Goal: Use online tool/utility: Utilize a website feature to perform a specific function

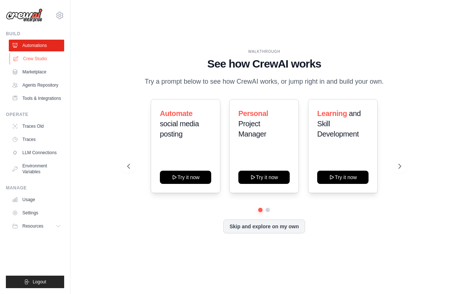
click at [25, 56] on link "Crew Studio" at bounding box center [37, 59] width 55 height 12
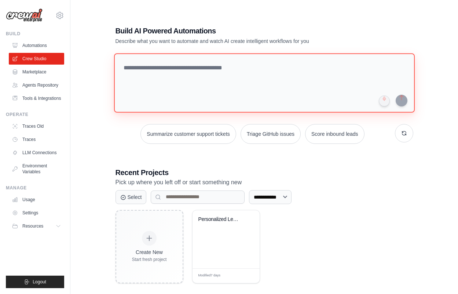
click at [139, 85] on textarea at bounding box center [264, 82] width 301 height 59
type textarea "*"
type textarea "**********"
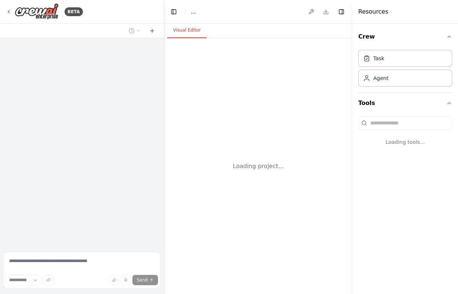
select select "****"
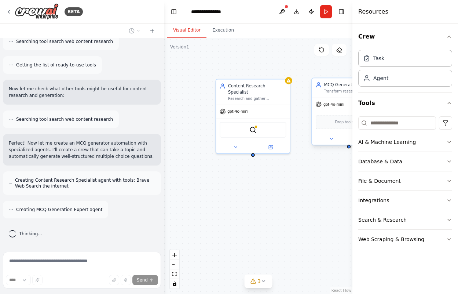
scroll to position [161, 0]
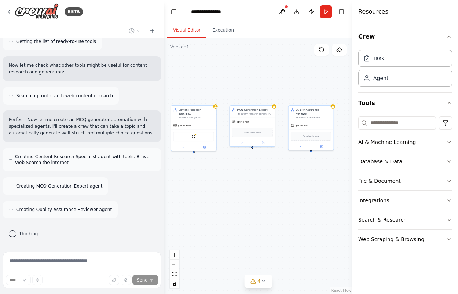
drag, startPoint x: 308, startPoint y: 151, endPoint x: 223, endPoint y: 158, distance: 85.8
click at [223, 158] on div "Content Research Specialist Research and gather comprehensive information about…" at bounding box center [258, 166] width 188 height 256
drag, startPoint x: 223, startPoint y: 158, endPoint x: 228, endPoint y: 159, distance: 4.8
click at [224, 158] on div "Content Research Specialist Research and gather comprehensive information about…" at bounding box center [258, 166] width 188 height 256
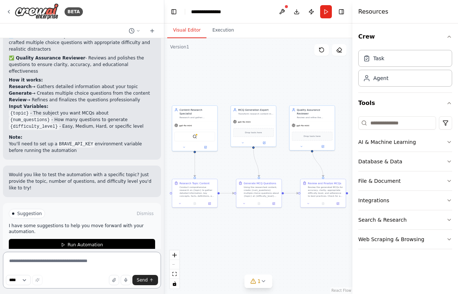
scroll to position [606, 0]
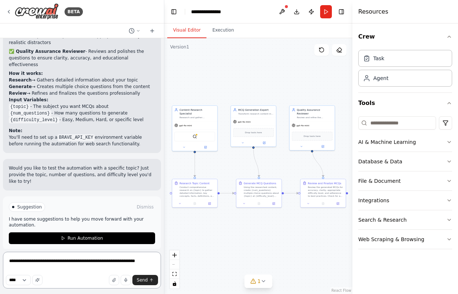
type textarea "**********"
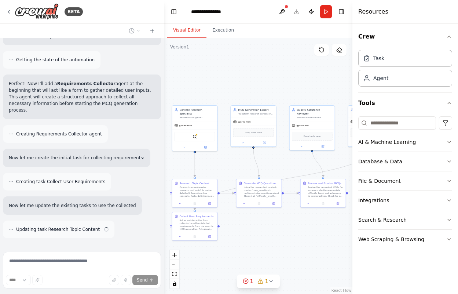
scroll to position [1075, 0]
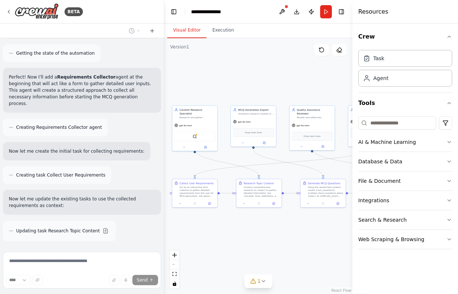
click at [172, 263] on div "React Flow controls" at bounding box center [175, 269] width 10 height 38
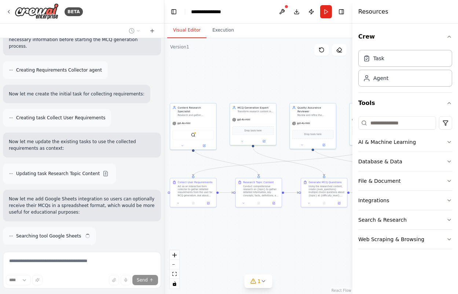
scroll to position [1139, 0]
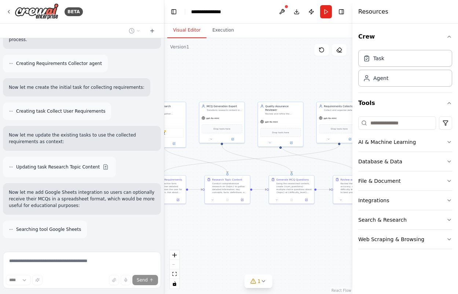
drag, startPoint x: 206, startPoint y: 94, endPoint x: 175, endPoint y: 90, distance: 32.1
click at [175, 90] on div ".deletable-edge-delete-btn { width: 20px; height: 20px; border: 0px solid #ffff…" at bounding box center [258, 166] width 188 height 256
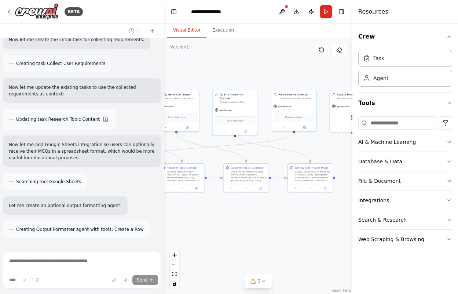
drag, startPoint x: 234, startPoint y: 80, endPoint x: 184, endPoint y: 67, distance: 52.3
click at [184, 67] on div ".deletable-edge-delete-btn { width: 20px; height: 20px; border: 0px solid #ffff…" at bounding box center [258, 166] width 188 height 256
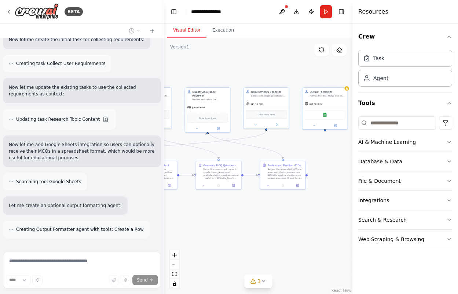
drag, startPoint x: 222, startPoint y: 61, endPoint x: 200, endPoint y: 60, distance: 22.0
click at [200, 60] on div ".deletable-edge-delete-btn { width: 20px; height: 20px; border: 0px solid #ffff…" at bounding box center [258, 166] width 188 height 256
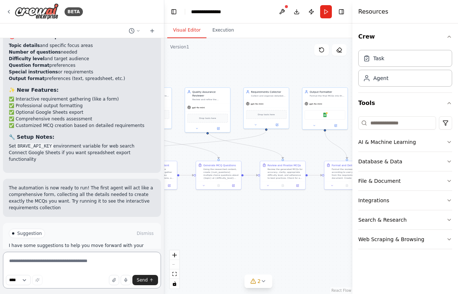
scroll to position [1612, 0]
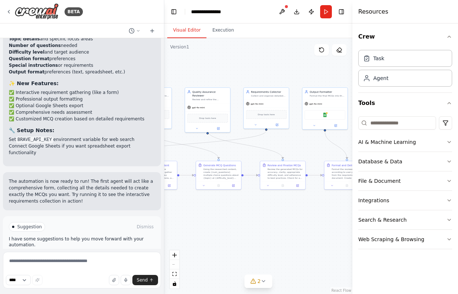
click at [96, 252] on button "Run Automation" at bounding box center [82, 258] width 146 height 12
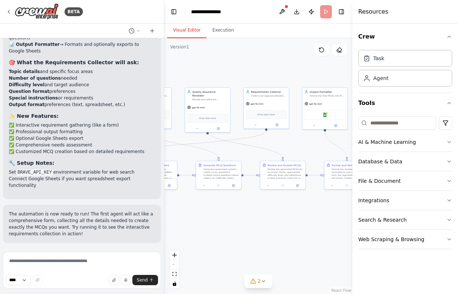
scroll to position [1553, 0]
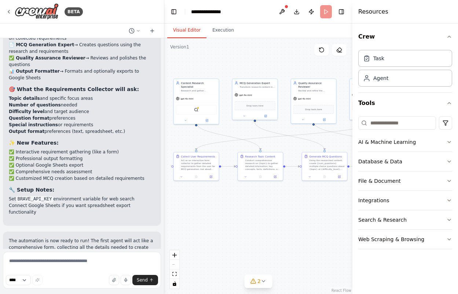
click at [332, 197] on main "**********" at bounding box center [258, 147] width 188 height 294
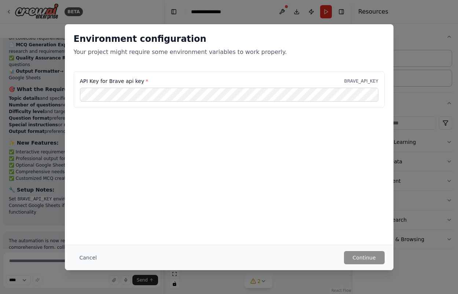
click at [428, 212] on div "Environment configuration Your project might require some environment variables…" at bounding box center [229, 147] width 458 height 294
click at [430, 188] on div "Environment configuration Your project might require some environment variables…" at bounding box center [229, 147] width 458 height 294
click at [48, 31] on div "Environment configuration Your project might require some environment variables…" at bounding box center [229, 147] width 458 height 294
click at [92, 254] on button "Cancel" at bounding box center [88, 257] width 29 height 13
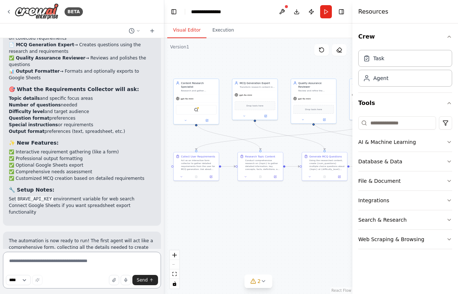
click at [67, 264] on textarea at bounding box center [82, 270] width 158 height 37
type textarea "**********"
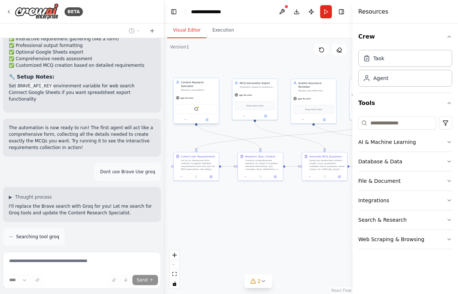
scroll to position [1714, 0]
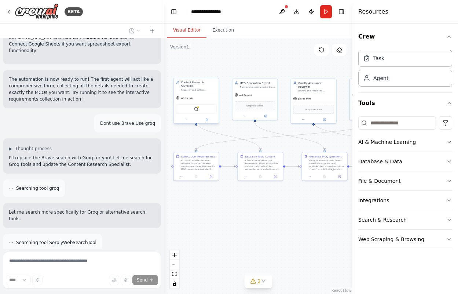
click at [198, 109] on div "BraveSearchTool" at bounding box center [196, 109] width 41 height 10
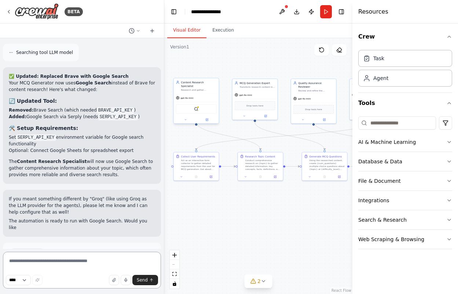
scroll to position [2153, 0]
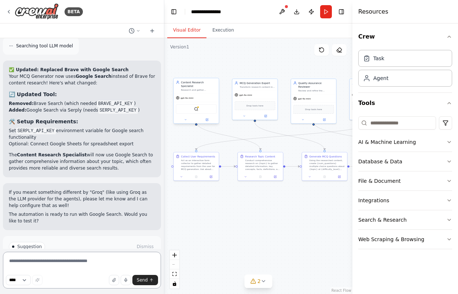
click at [58, 257] on textarea at bounding box center [82, 270] width 158 height 37
type textarea "**********"
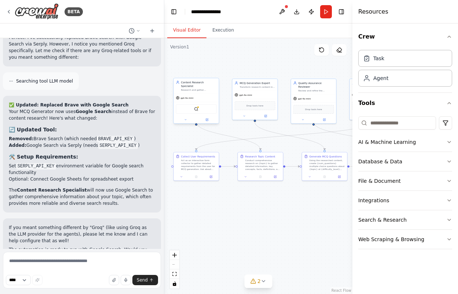
scroll to position [2143, 0]
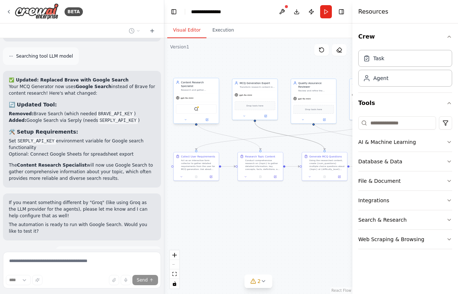
drag, startPoint x: 296, startPoint y: 137, endPoint x: 259, endPoint y: 137, distance: 36.3
click at [155, 60] on div ".deletable-edge-delete-btn { width: 20px; height: 20px; border: 0px solid #ffff…" at bounding box center [155, 60] width 0 height 0
drag, startPoint x: 259, startPoint y: 137, endPoint x: 237, endPoint y: 131, distance: 23.6
click at [237, 131] on div ".deletable-edge-delete-btn { width: 20px; height: 20px; border: 0px solid #ffff…" at bounding box center [258, 166] width 188 height 256
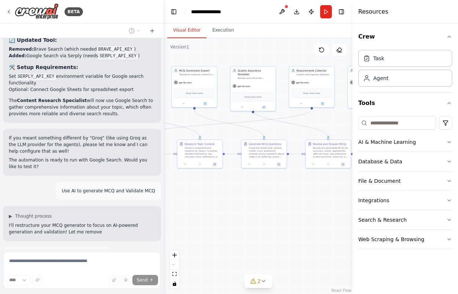
drag, startPoint x: 237, startPoint y: 131, endPoint x: 176, endPoint y: 118, distance: 61.8
click at [176, 118] on div ".deletable-edge-delete-btn { width: 20px; height: 20px; border: 0px solid #ffff…" at bounding box center [258, 166] width 188 height 256
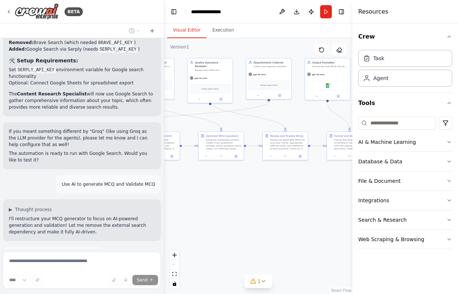
drag, startPoint x: 288, startPoint y: 189, endPoint x: 245, endPoint y: 181, distance: 43.7
click at [245, 181] on div ".deletable-edge-delete-btn { width: 20px; height: 20px; border: 0px solid #ffff…" at bounding box center [258, 166] width 188 height 256
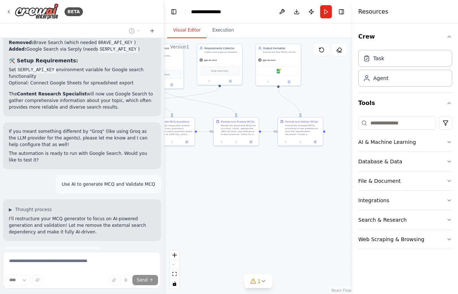
drag, startPoint x: 245, startPoint y: 181, endPoint x: 195, endPoint y: 167, distance: 51.2
click at [195, 167] on div ".deletable-edge-delete-btn { width: 20px; height: 20px; border: 0px solid #ffff…" at bounding box center [258, 166] width 188 height 256
click at [282, 72] on div "Google Sheets" at bounding box center [278, 71] width 41 height 10
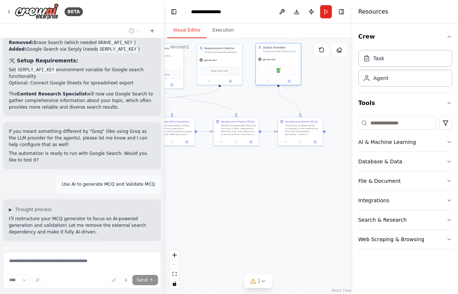
click at [282, 72] on div "Google Sheets" at bounding box center [278, 71] width 41 height 10
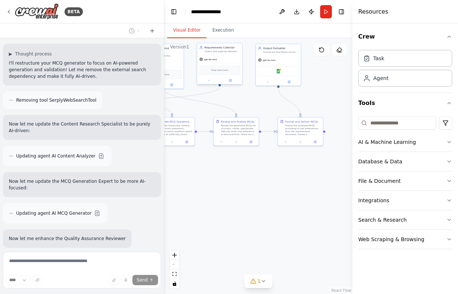
scroll to position [2376, 0]
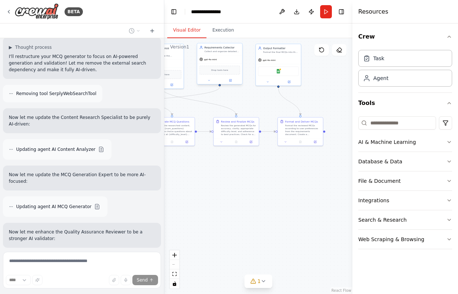
click at [221, 70] on span "Drop tools here" at bounding box center [219, 70] width 17 height 4
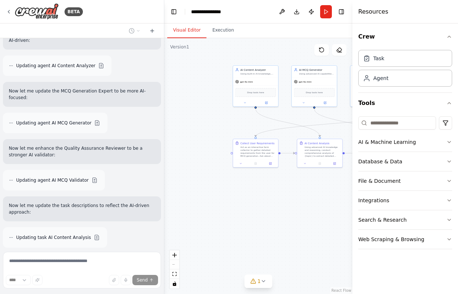
scroll to position [2409, 0]
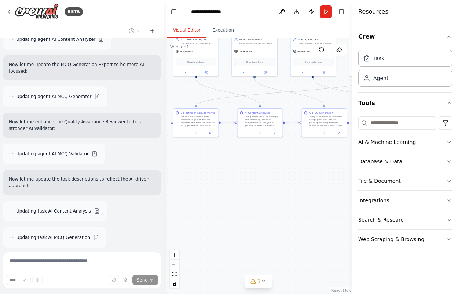
drag, startPoint x: 242, startPoint y: 129, endPoint x: 182, endPoint y: 99, distance: 67.1
click at [182, 99] on div ".deletable-edge-delete-btn { width: 20px; height: 20px; border: 0px solid #ffff…" at bounding box center [258, 166] width 188 height 256
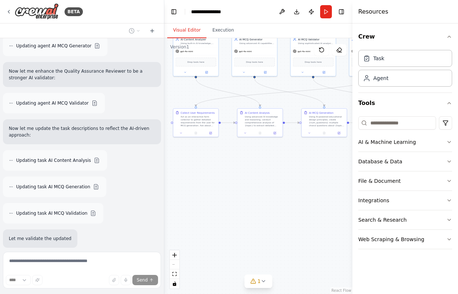
scroll to position [2459, 0]
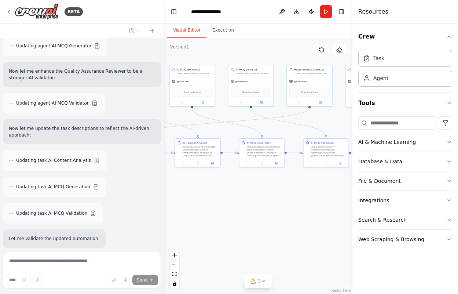
drag, startPoint x: 266, startPoint y: 194, endPoint x: 204, endPoint y: 224, distance: 69.2
click at [204, 224] on div ".deletable-edge-delete-btn { width: 20px; height: 20px; border: 0px solid #ffff…" at bounding box center [258, 166] width 188 height 256
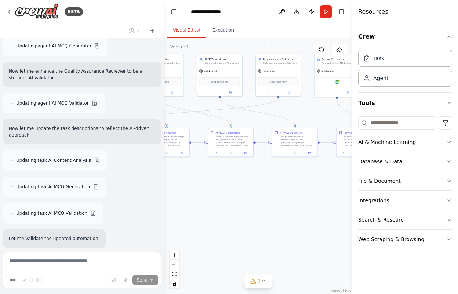
drag, startPoint x: 226, startPoint y: 214, endPoint x: 179, endPoint y: 183, distance: 56.1
click at [154, 176] on div "BETA I want to create an AI automatic MCQ generator ▶ Thought process I'll help…" at bounding box center [229, 147] width 458 height 294
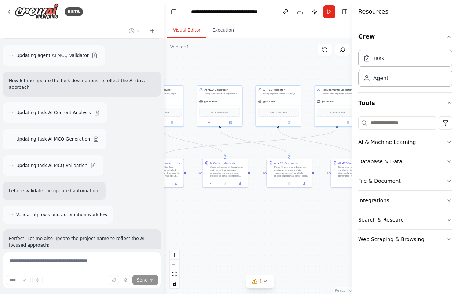
scroll to position [2514, 0]
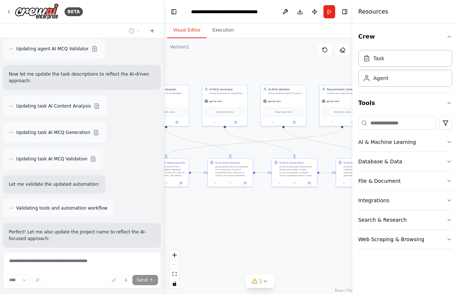
drag, startPoint x: 237, startPoint y: 183, endPoint x: 354, endPoint y: 237, distance: 128.7
click at [353, 237] on div "BETA I want to create an AI automatic MCQ generator ▶ Thought process I'll help…" at bounding box center [229, 147] width 458 height 294
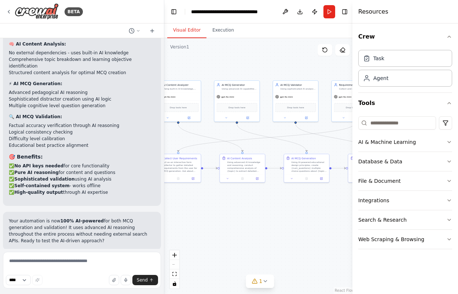
click at [112, 292] on button "Run Automation" at bounding box center [82, 298] width 146 height 12
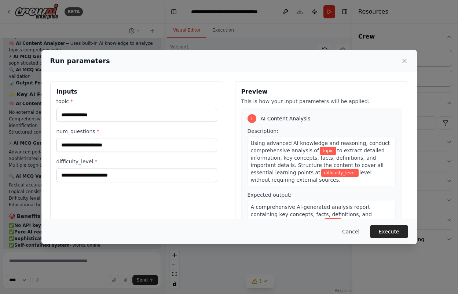
click at [131, 122] on div "topic * num_questions * difficulty_level *" at bounding box center [136, 140] width 161 height 84
click at [131, 121] on input "topic *" at bounding box center [136, 115] width 161 height 14
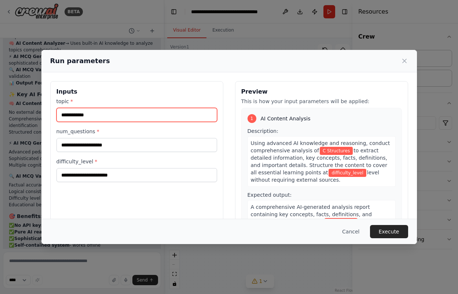
type input "**********"
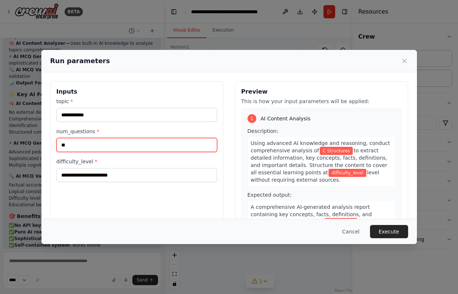
type input "**"
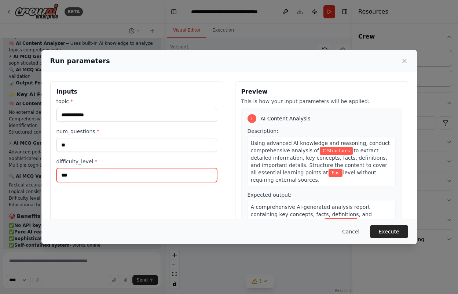
type input "****"
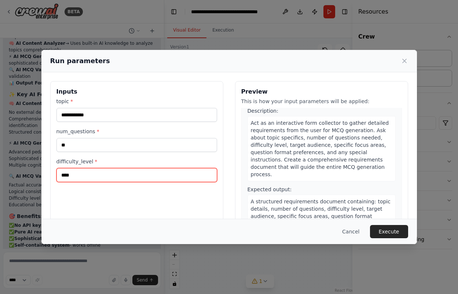
scroll to position [482, 0]
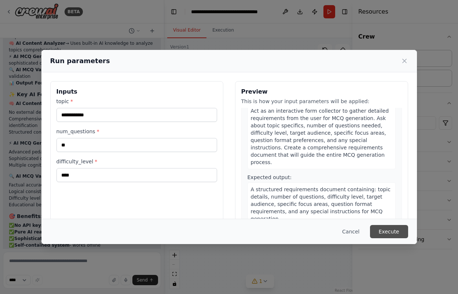
click at [396, 231] on button "Execute" at bounding box center [389, 231] width 38 height 13
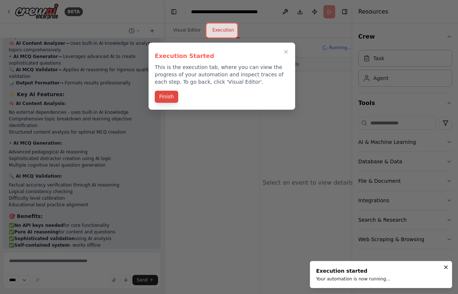
click at [167, 97] on button "Finish" at bounding box center [166, 97] width 23 height 12
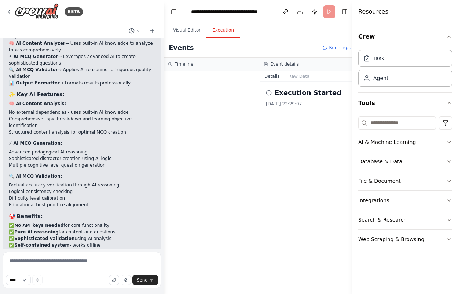
click at [283, 96] on h2 "Execution Started" at bounding box center [308, 93] width 67 height 10
click at [452, 38] on div "Crew Task Agent Tools AI & Machine Learning Database & Data File & Document Int…" at bounding box center [405, 158] width 106 height 270
click at [449, 36] on icon "button" at bounding box center [449, 37] width 6 height 6
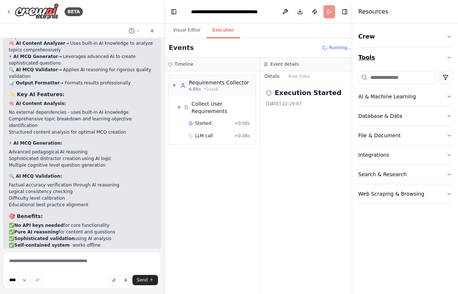
click at [448, 56] on icon "button" at bounding box center [449, 58] width 6 height 6
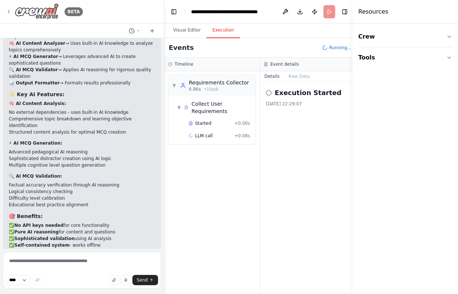
click at [6, 15] on div "BETA" at bounding box center [44, 11] width 77 height 17
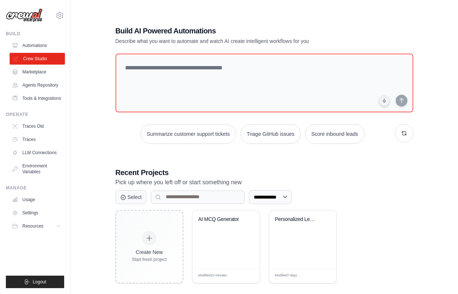
click at [40, 60] on link "Crew Studio" at bounding box center [37, 59] width 55 height 12
click at [232, 255] on div "AI MCQ Generator" at bounding box center [226, 239] width 67 height 58
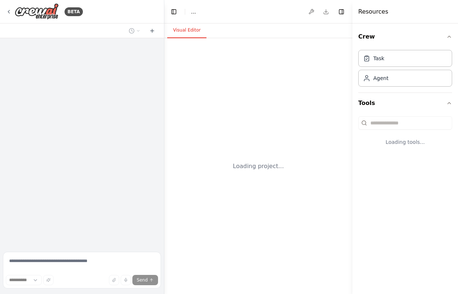
select select "****"
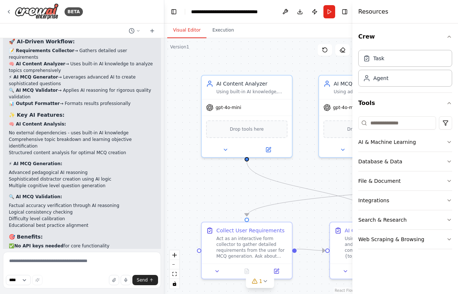
scroll to position [2803, 0]
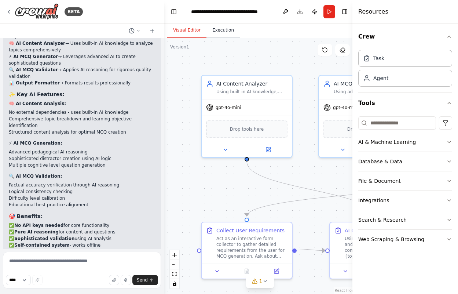
click at [212, 30] on button "Execution" at bounding box center [222, 30] width 33 height 15
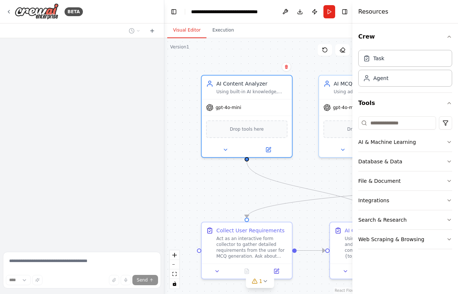
scroll to position [2783, 0]
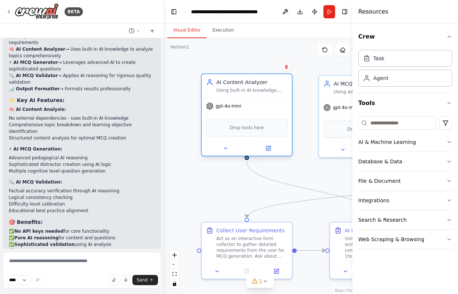
click at [279, 132] on div "Drop tools here" at bounding box center [246, 128] width 81 height 18
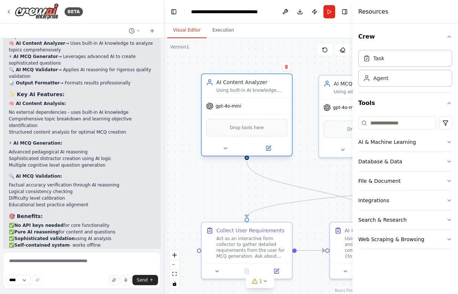
click at [279, 132] on div "Drop tools here" at bounding box center [246, 128] width 81 height 18
click at [227, 26] on button "Execution" at bounding box center [222, 30] width 33 height 15
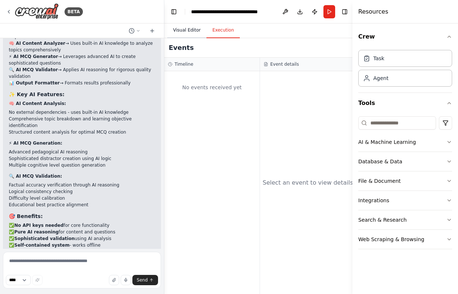
click at [179, 27] on button "Visual Editor" at bounding box center [186, 30] width 39 height 15
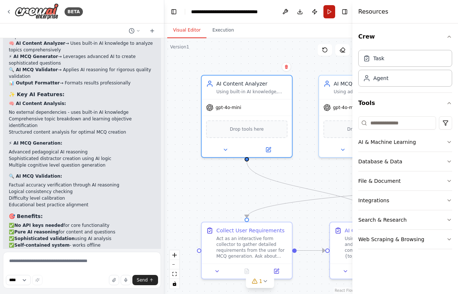
click at [327, 6] on button "Run" at bounding box center [330, 11] width 12 height 13
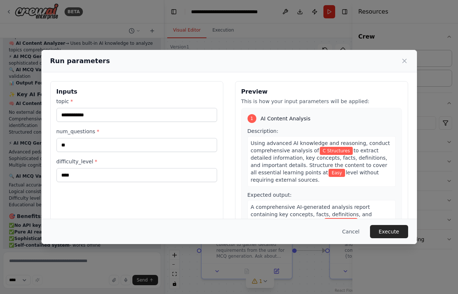
click at [227, 30] on div "**********" at bounding box center [229, 147] width 458 height 294
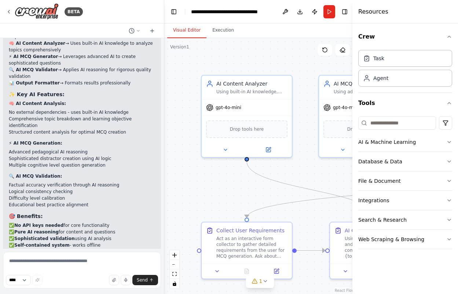
click at [227, 30] on button "Execution" at bounding box center [222, 30] width 33 height 15
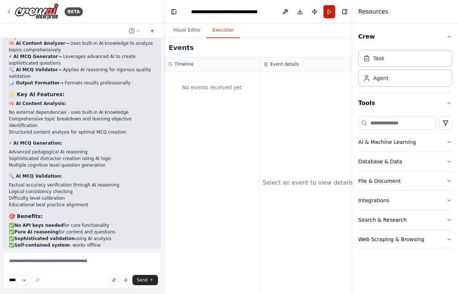
click at [325, 14] on button "Run" at bounding box center [330, 11] width 12 height 13
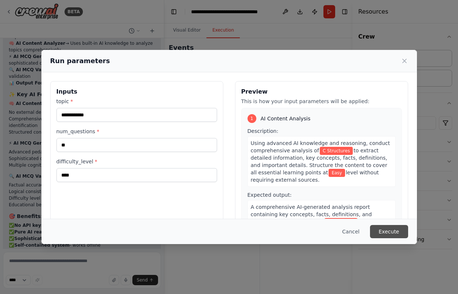
click at [392, 229] on button "Execute" at bounding box center [389, 231] width 38 height 13
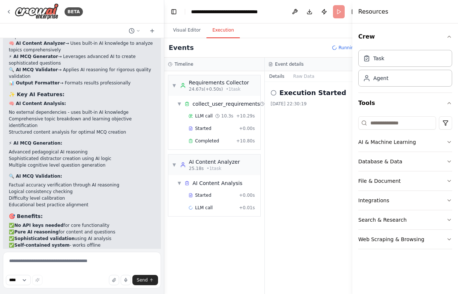
click at [452, 204] on div "Crew Task Agent Tools AI & Machine Learning Database & Data File & Document Int…" at bounding box center [405, 158] width 106 height 270
click at [445, 200] on button "Integrations" at bounding box center [405, 200] width 94 height 19
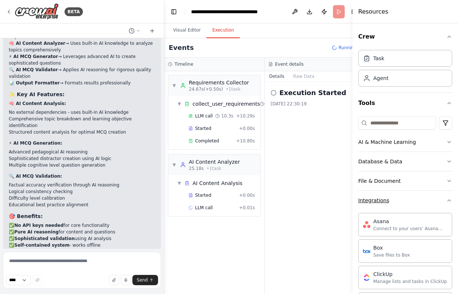
click at [445, 200] on button "Integrations" at bounding box center [405, 200] width 94 height 19
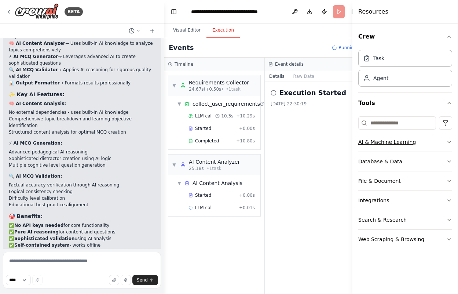
click at [428, 142] on button "AI & Machine Learning" at bounding box center [405, 141] width 94 height 19
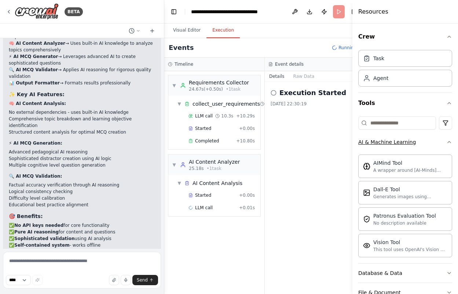
click at [428, 142] on button "AI & Machine Learning" at bounding box center [405, 141] width 94 height 19
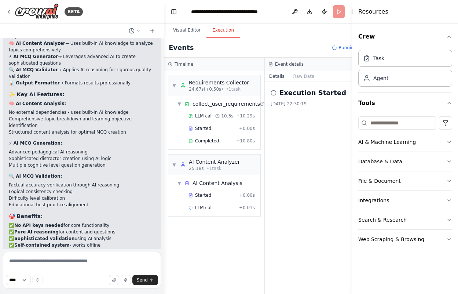
click at [429, 157] on button "Database & Data" at bounding box center [405, 161] width 94 height 19
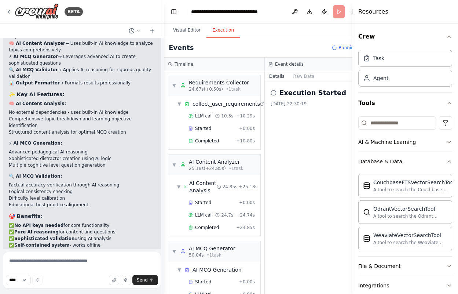
scroll to position [25, 0]
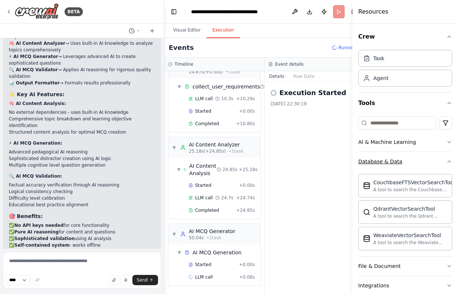
click at [429, 157] on button "Database & Data" at bounding box center [405, 161] width 94 height 19
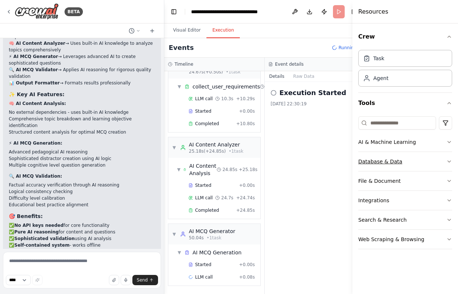
click at [425, 168] on button "Database & Data" at bounding box center [405, 161] width 94 height 19
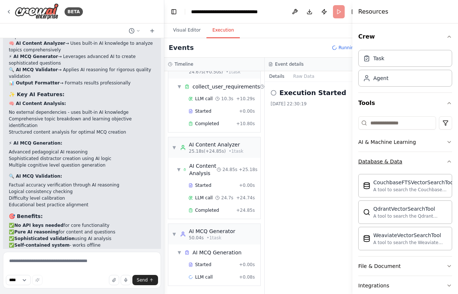
click at [425, 168] on button "Database & Data" at bounding box center [405, 161] width 94 height 19
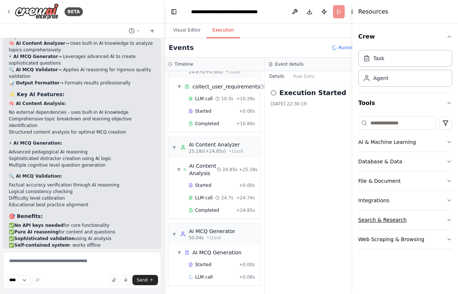
click at [450, 218] on icon "button" at bounding box center [449, 220] width 6 height 6
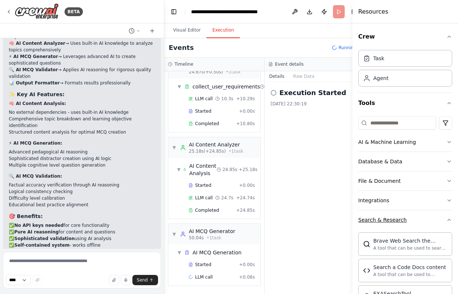
click at [450, 212] on button "Search & Research" at bounding box center [405, 219] width 94 height 19
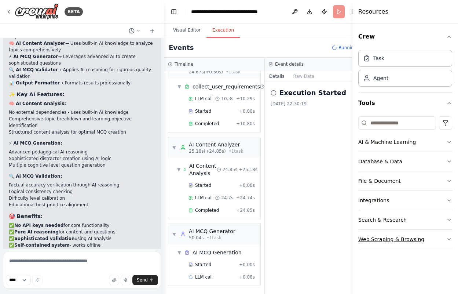
click at [449, 240] on icon "button" at bounding box center [449, 238] width 3 height 1
click at [449, 240] on icon "button" at bounding box center [449, 239] width 6 height 6
click at [449, 240] on icon "button" at bounding box center [449, 238] width 3 height 1
click at [449, 240] on icon "button" at bounding box center [449, 239] width 6 height 6
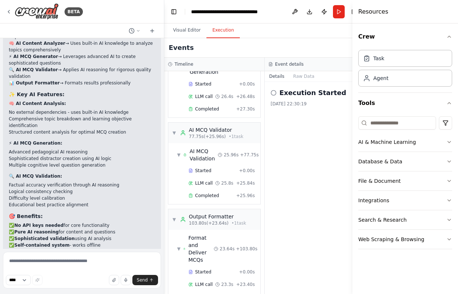
scroll to position [232, 0]
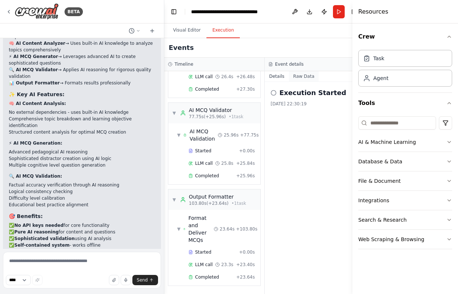
click at [302, 73] on button "Raw Data" at bounding box center [304, 76] width 30 height 10
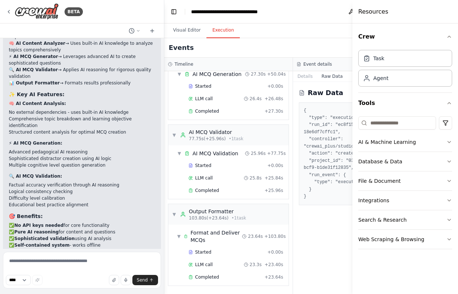
scroll to position [188, 0]
click at [200, 239] on span "Format and Deliver MCQs" at bounding box center [217, 236] width 52 height 15
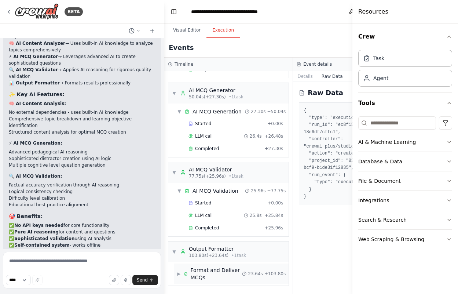
scroll to position [151, 0]
click at [197, 277] on span "Format and Deliver MCQs" at bounding box center [217, 273] width 52 height 15
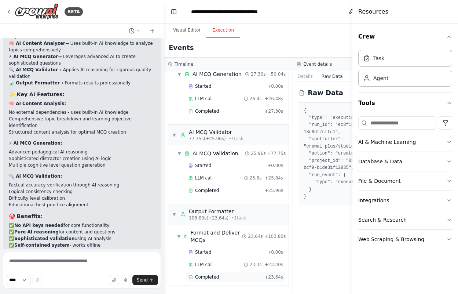
click at [213, 275] on span "Completed" at bounding box center [207, 277] width 24 height 6
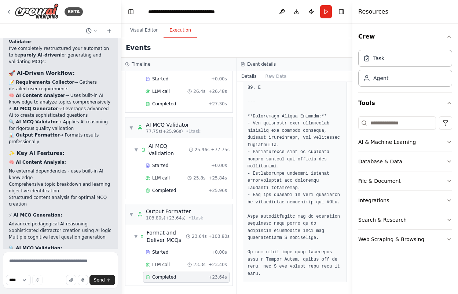
scroll to position [3165, 0]
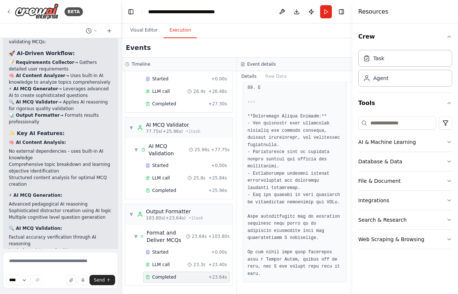
drag, startPoint x: 162, startPoint y: 183, endPoint x: 121, endPoint y: 175, distance: 41.9
click at [121, 175] on div "BETA I want to create an AI automatic MCQ generator ▶ Thought process I'll help…" at bounding box center [229, 147] width 458 height 294
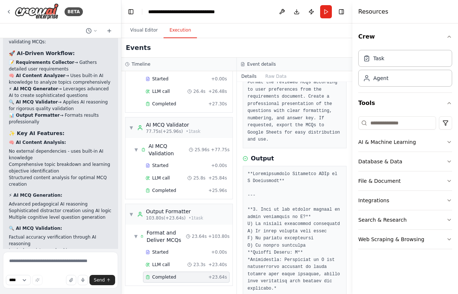
scroll to position [0, 0]
